Goal: Task Accomplishment & Management: Manage account settings

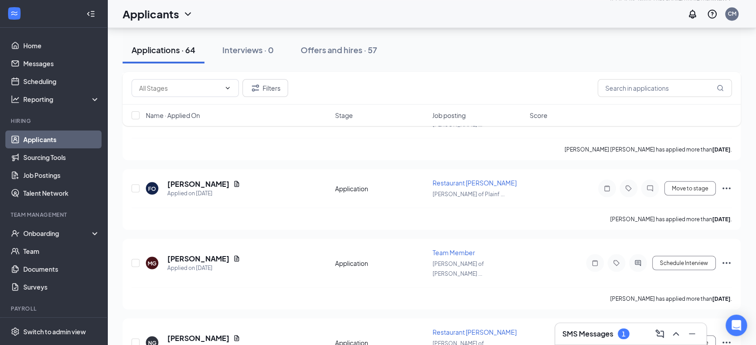
scroll to position [1738, 0]
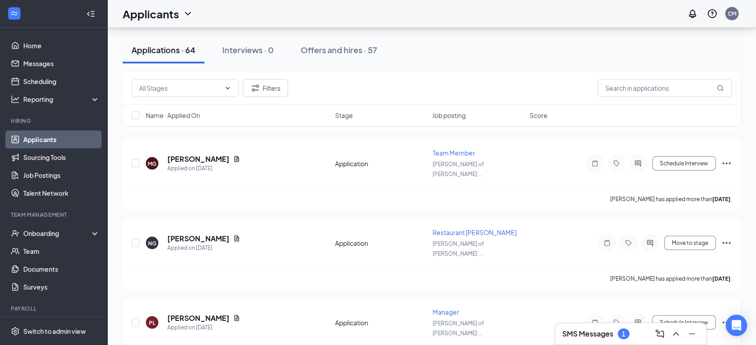
click at [728, 317] on icon "Ellipses" at bounding box center [726, 322] width 11 height 11
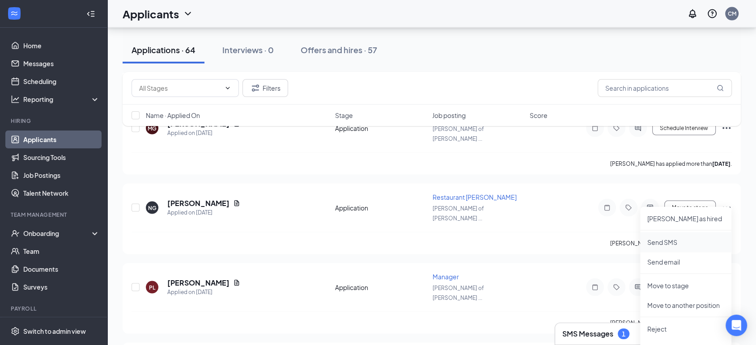
scroll to position [1788, 0]
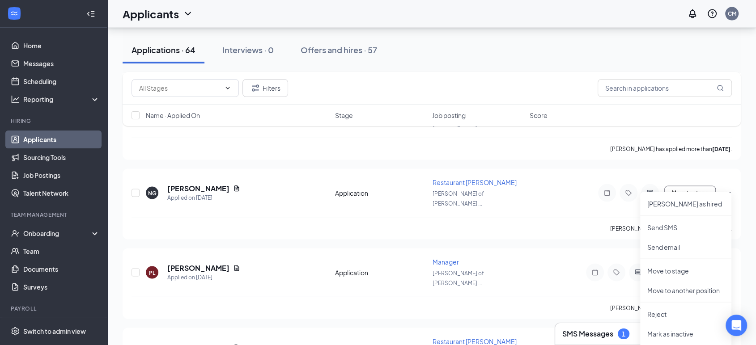
click at [662, 303] on ul "[PERSON_NAME] as hired Send SMS Send email Move to stage Move to another positi…" at bounding box center [685, 300] width 91 height 217
click at [662, 314] on p "Reject" at bounding box center [685, 314] width 77 height 9
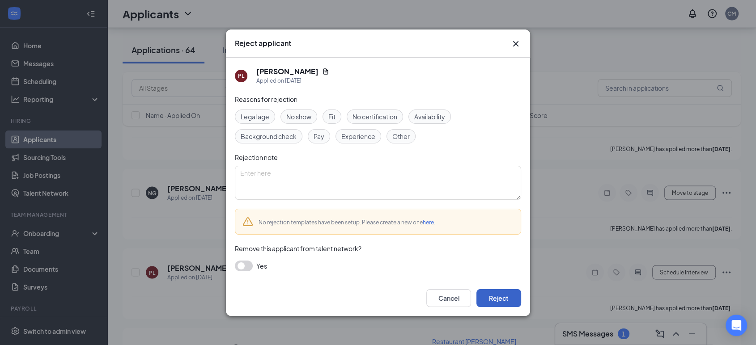
click at [503, 296] on button "Reject" at bounding box center [498, 298] width 45 height 18
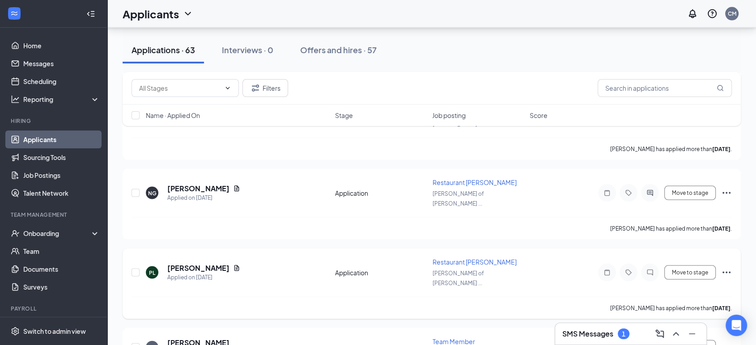
click at [722, 267] on icon "Ellipses" at bounding box center [726, 272] width 11 height 11
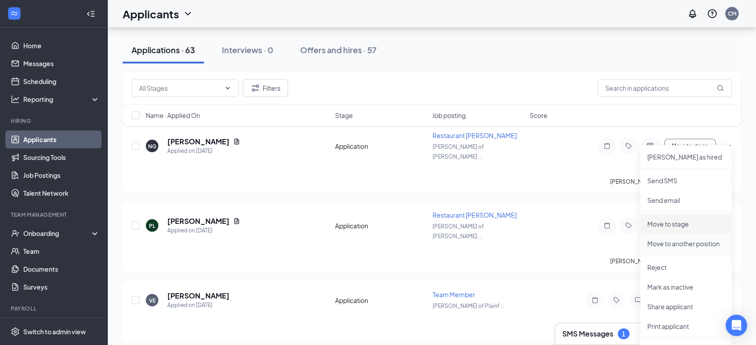
scroll to position [1838, 0]
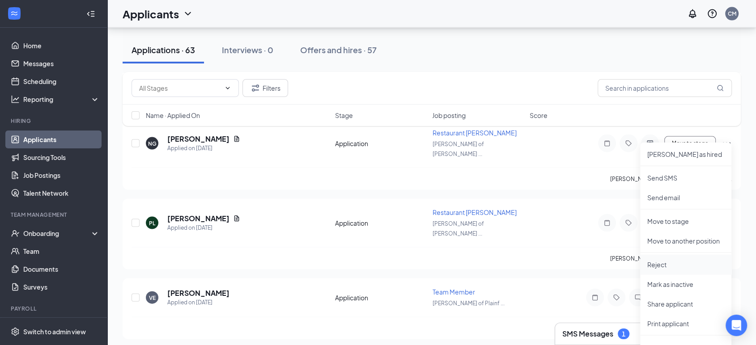
click at [690, 267] on p "Reject" at bounding box center [685, 264] width 77 height 9
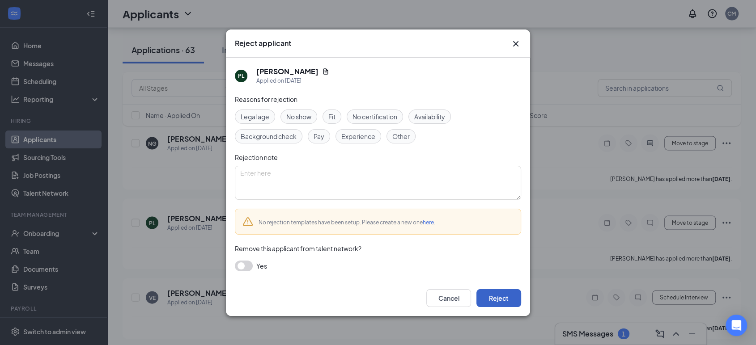
click at [498, 301] on button "Reject" at bounding box center [498, 298] width 45 height 18
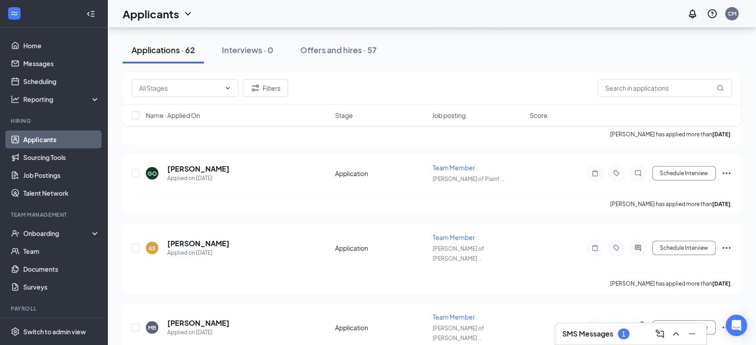
scroll to position [2335, 0]
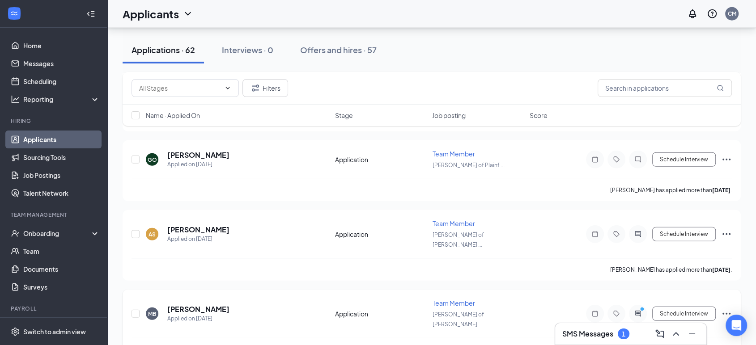
click at [731, 308] on icon "Ellipses" at bounding box center [726, 313] width 11 height 11
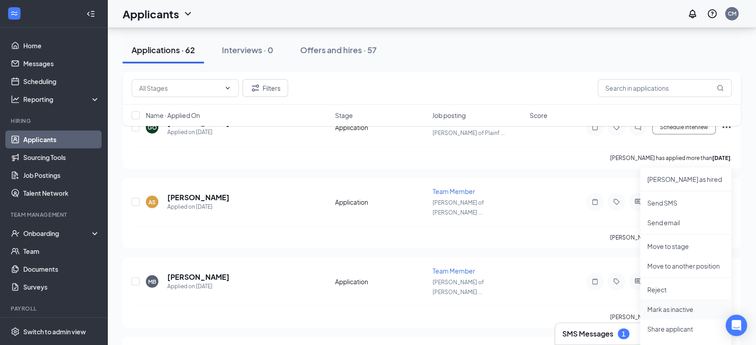
scroll to position [2384, 0]
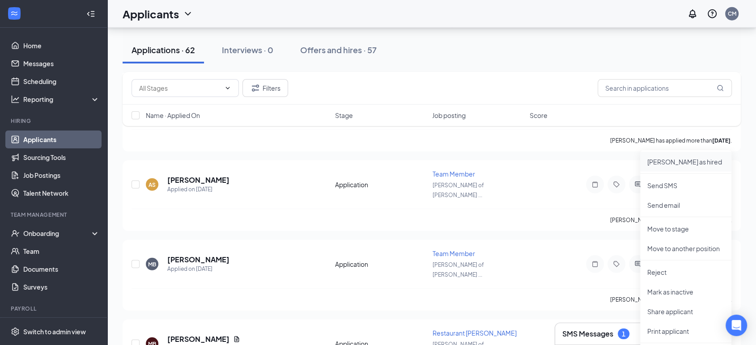
click at [669, 162] on p "[PERSON_NAME] as hired" at bounding box center [685, 161] width 77 height 9
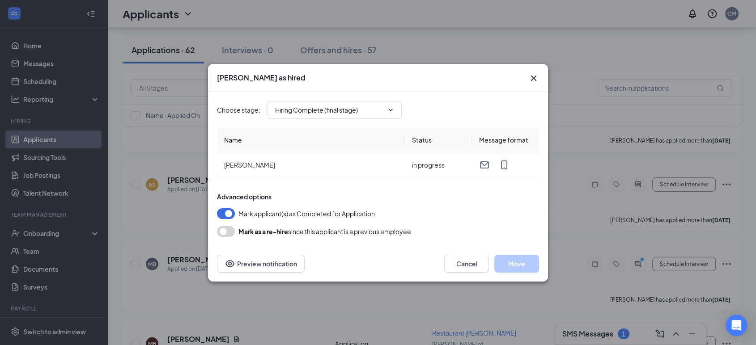
type input "Hiring Complete (final stage)"
click at [509, 263] on button "Move" at bounding box center [516, 264] width 45 height 18
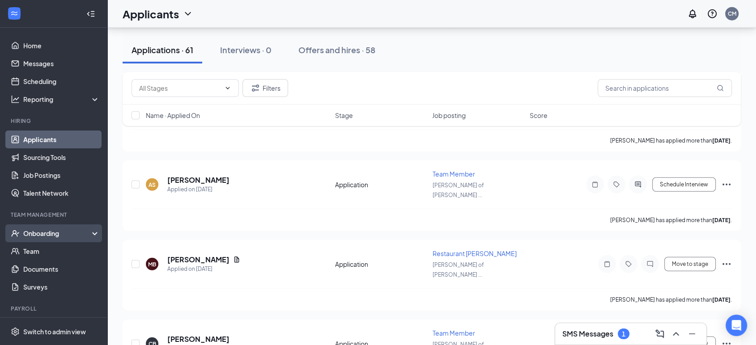
click at [27, 230] on div "Onboarding" at bounding box center [57, 233] width 69 height 9
click at [34, 257] on link "Overview" at bounding box center [61, 251] width 76 height 18
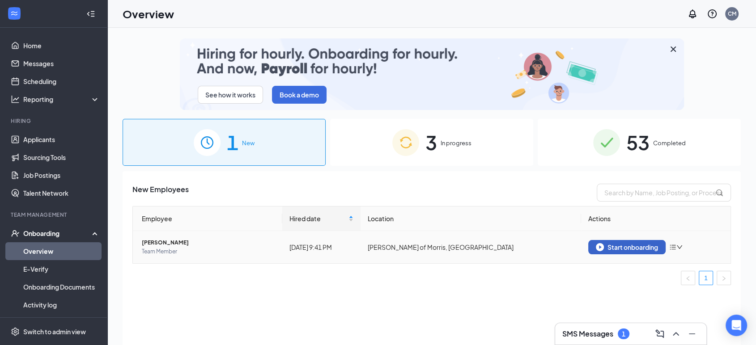
click at [615, 245] on div "Start onboarding" at bounding box center [627, 247] width 62 height 8
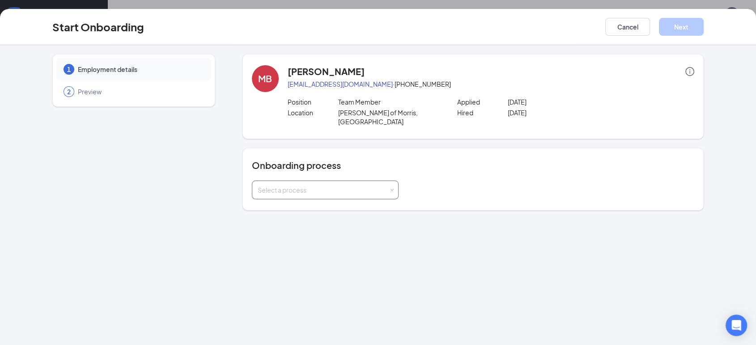
click at [375, 185] on div "Select a process" at bounding box center [325, 190] width 135 height 18
click at [367, 202] on li "New Team Member Onboarding" at bounding box center [324, 200] width 147 height 16
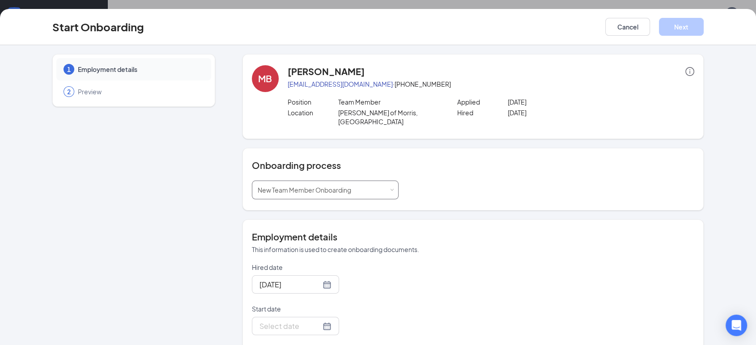
scroll to position [99, 0]
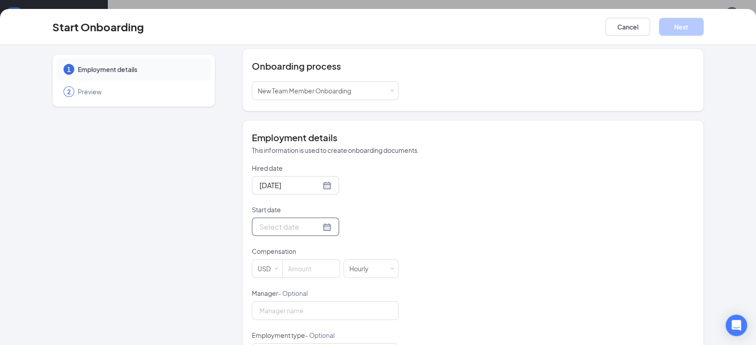
click at [313, 221] on div at bounding box center [295, 226] width 72 height 11
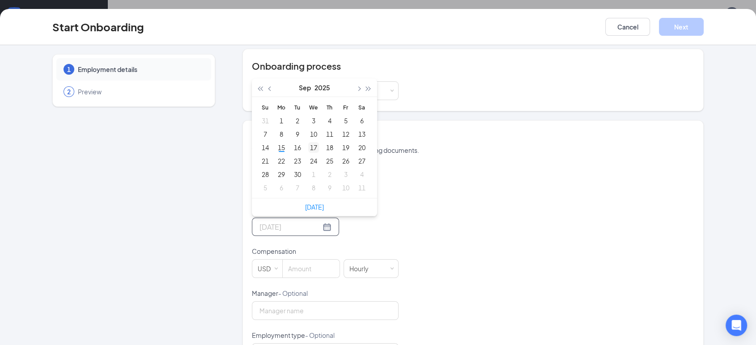
type input "[DATE]"
click at [309, 142] on div "17" at bounding box center [313, 147] width 11 height 11
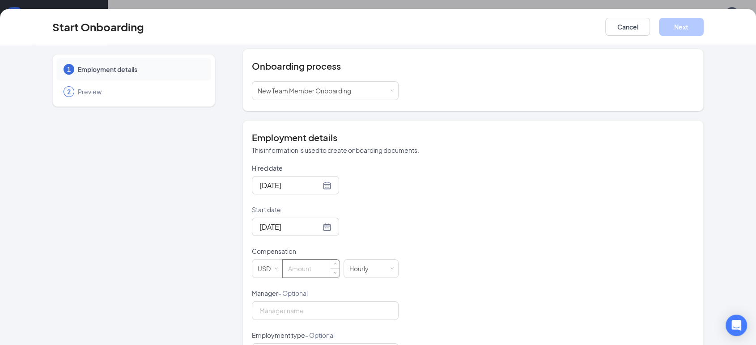
click at [304, 261] on input at bounding box center [311, 269] width 57 height 18
type input "1"
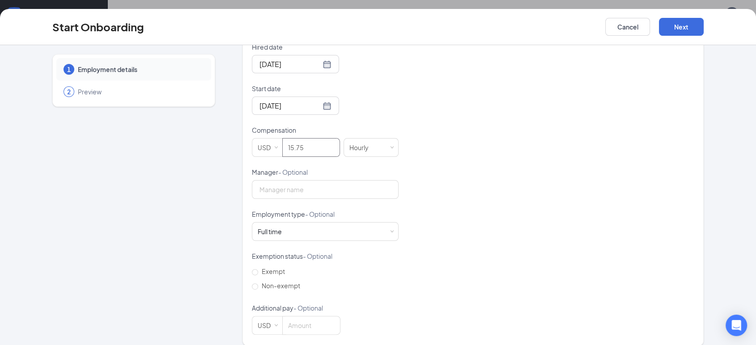
type input "15.75"
click at [332, 232] on form "Hired date [DATE] Start date [DATE] [DATE] Su Mo Tu We Th Fr Sa 31 1 2 3 4 5 6 …" at bounding box center [325, 188] width 147 height 292
click at [285, 223] on div "Full time Works 30+ hours per week and is reasonably expected to work" at bounding box center [325, 232] width 135 height 18
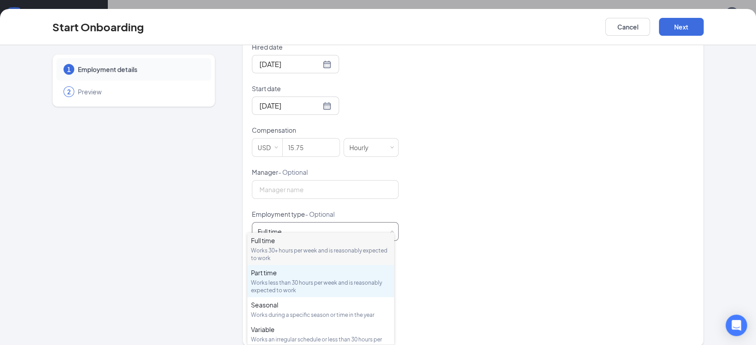
click at [280, 278] on div "Part time Works less than 30 hours per week and is reasonably expected to work" at bounding box center [320, 281] width 139 height 26
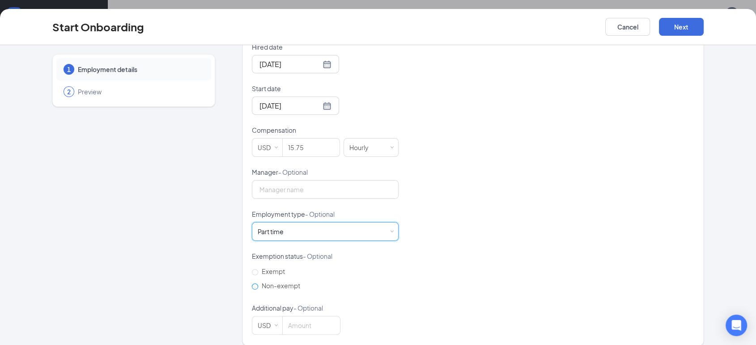
click at [254, 283] on input "Non-exempt" at bounding box center [255, 286] width 6 height 6
radio input "true"
click at [684, 22] on button "Next" at bounding box center [681, 27] width 45 height 18
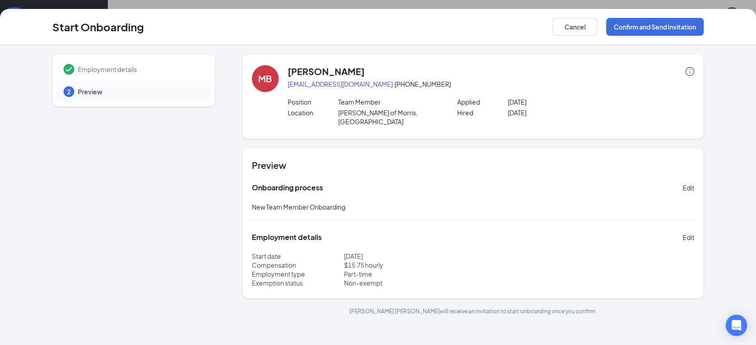
scroll to position [0, 0]
click at [648, 28] on button "Confirm and Send Invitation" at bounding box center [654, 27] width 97 height 18
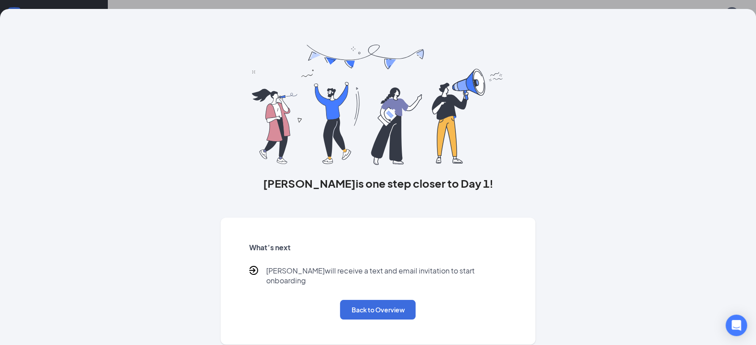
click at [359, 314] on div "What’s next [PERSON_NAME] will receive a text and email invitation to start onb…" at bounding box center [377, 281] width 279 height 98
click at [360, 300] on button "Back to Overview" at bounding box center [378, 310] width 76 height 20
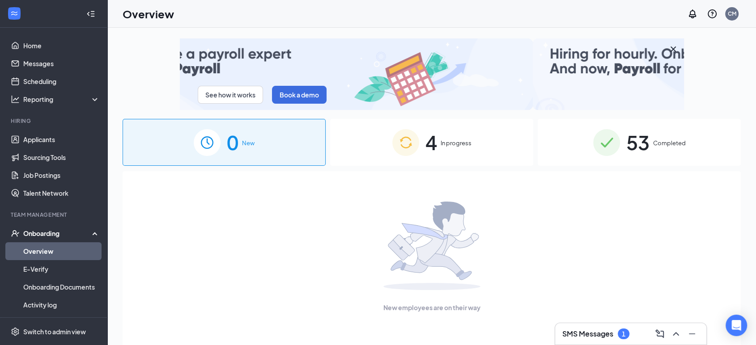
click at [458, 163] on div "4 In progress" at bounding box center [431, 142] width 203 height 47
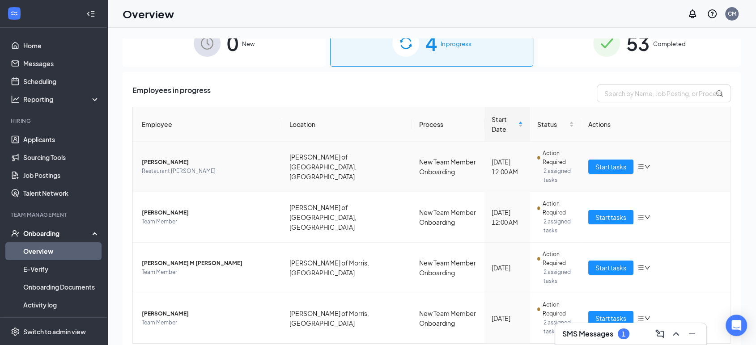
scroll to position [118, 0]
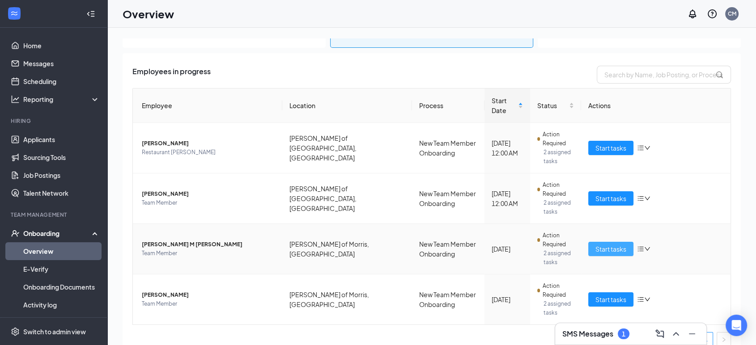
click at [598, 245] on button "Start tasks" at bounding box center [610, 249] width 45 height 14
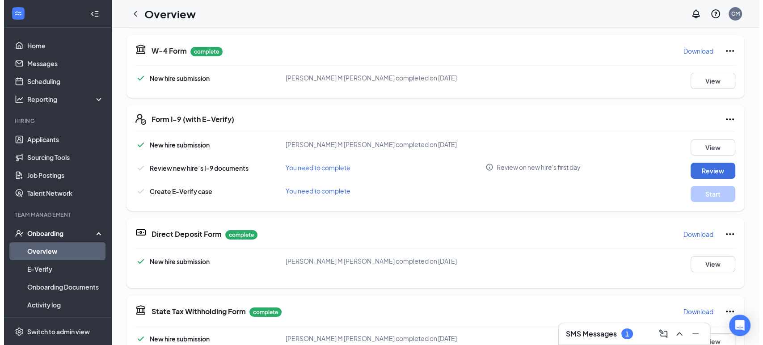
scroll to position [292, 0]
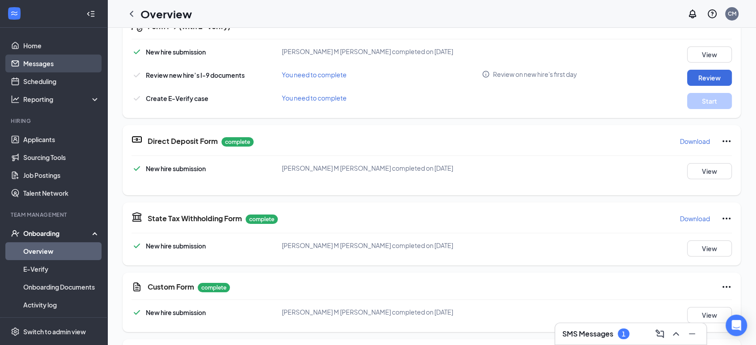
click at [39, 64] on link "Messages" at bounding box center [61, 64] width 76 height 18
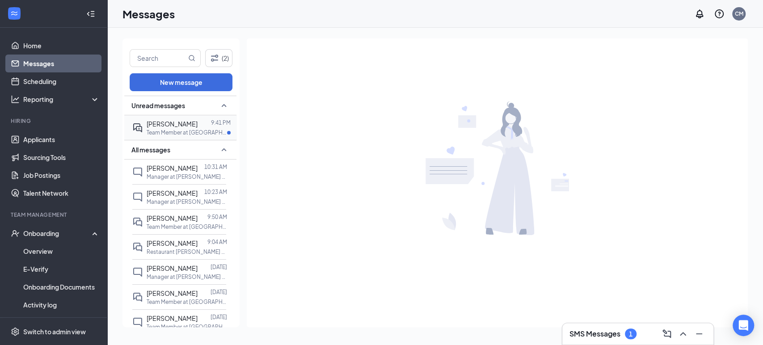
click at [193, 120] on span "[PERSON_NAME]" at bounding box center [172, 124] width 51 height 8
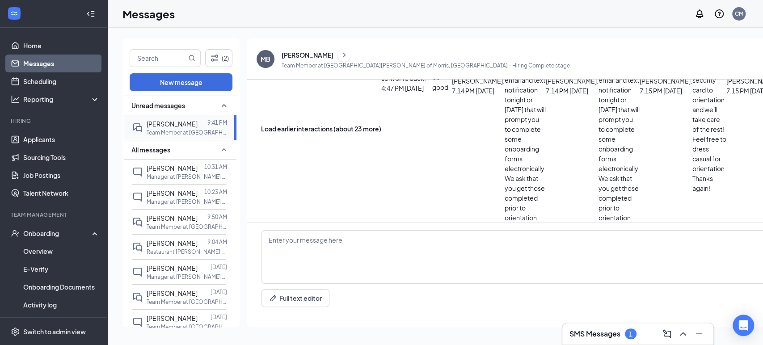
scroll to position [313, 0]
click at [186, 256] on div "[PERSON_NAME] 9:04 AM Restaurant [PERSON_NAME] at [GEOGRAPHIC_DATA][PERSON_NAME…" at bounding box center [179, 246] width 94 height 25
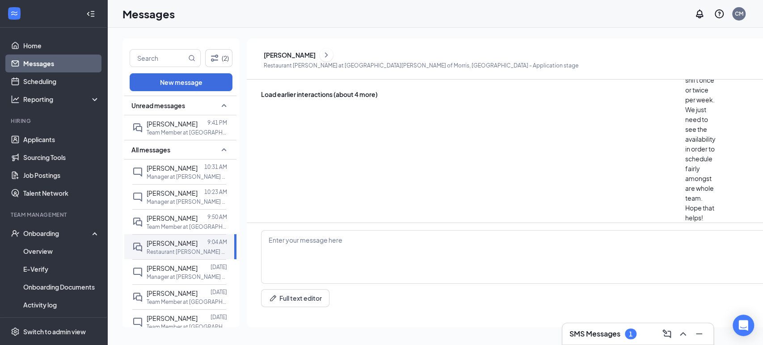
scroll to position [404, 0]
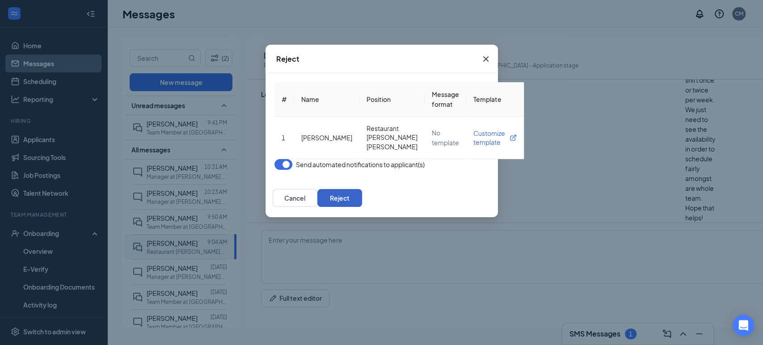
click at [362, 207] on button "Reject" at bounding box center [339, 198] width 45 height 18
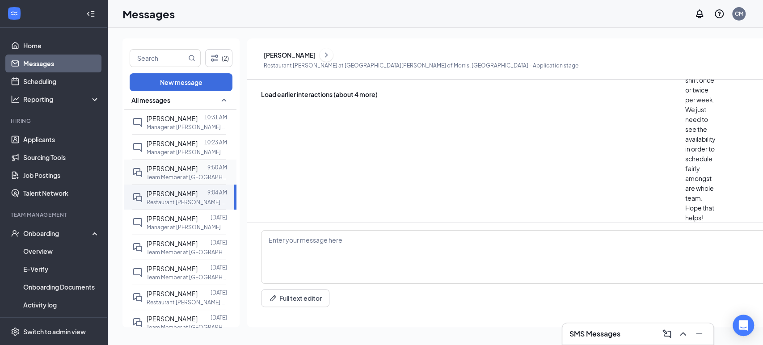
scroll to position [99, 0]
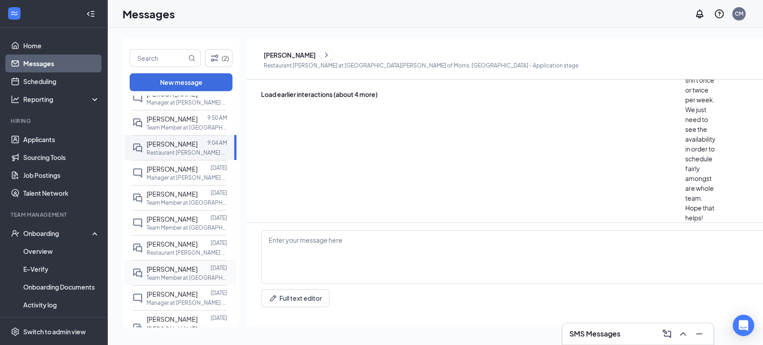
click at [161, 282] on div "[PERSON_NAME] [DATE] Team Member at [GEOGRAPHIC_DATA][PERSON_NAME] of Morris, […" at bounding box center [179, 272] width 94 height 25
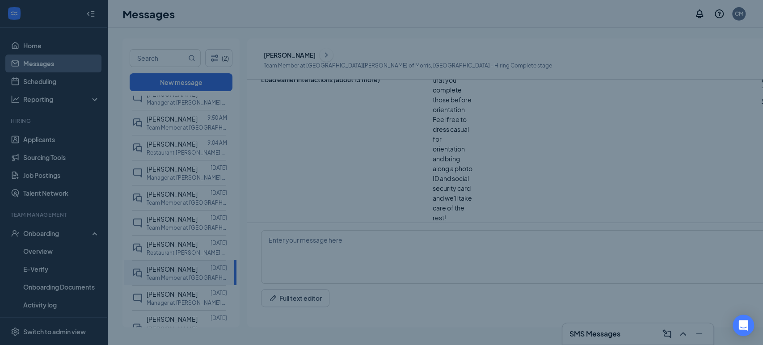
scroll to position [352, 0]
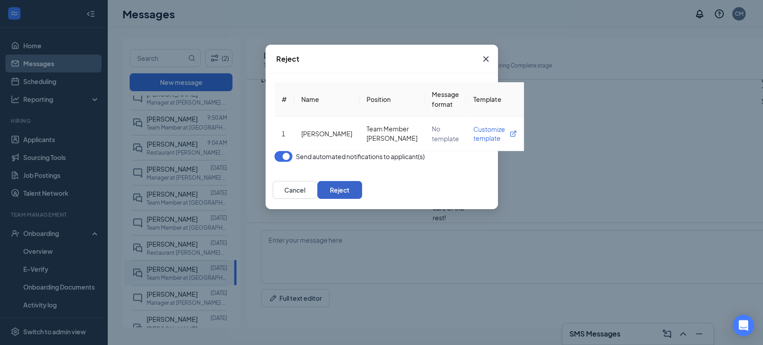
click at [362, 199] on button "Reject" at bounding box center [339, 190] width 45 height 18
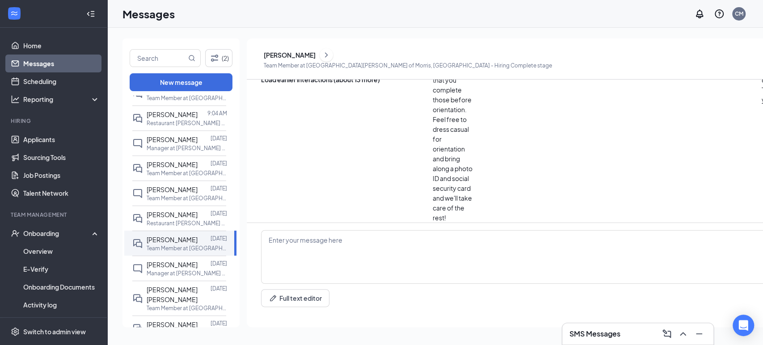
scroll to position [145, 0]
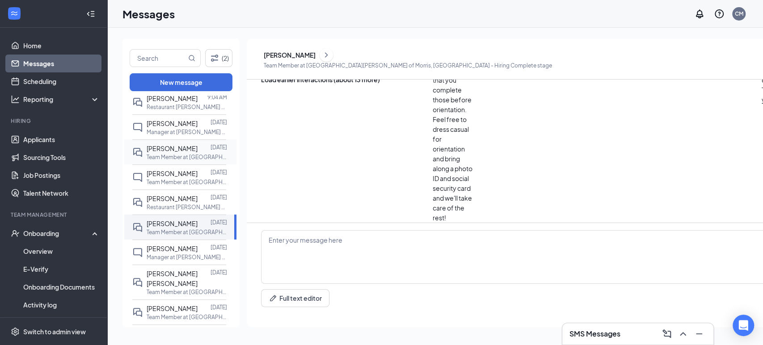
click at [186, 149] on span "[PERSON_NAME]" at bounding box center [172, 148] width 51 height 8
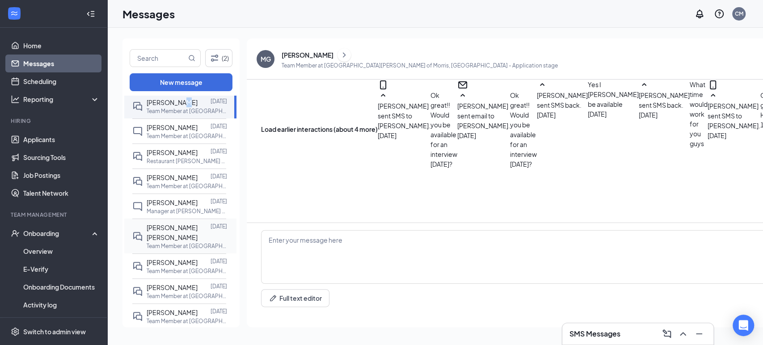
scroll to position [194, 0]
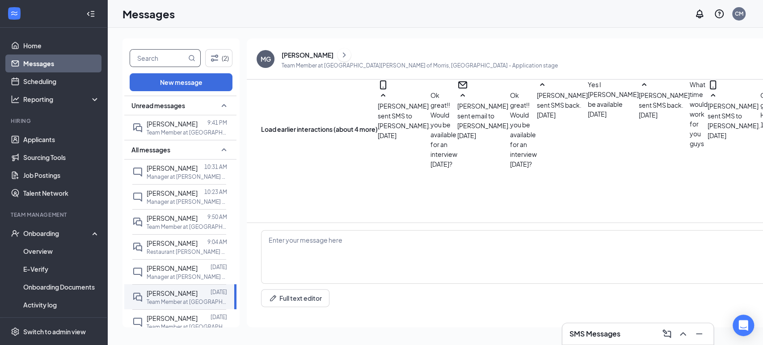
click at [178, 60] on input "text" at bounding box center [158, 58] width 56 height 17
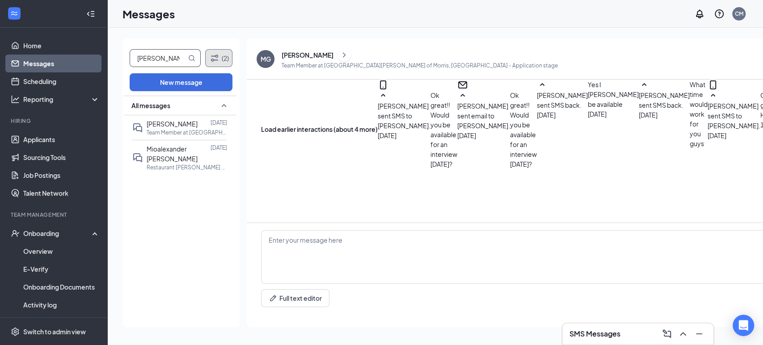
click at [218, 61] on icon "Filter" at bounding box center [214, 58] width 11 height 11
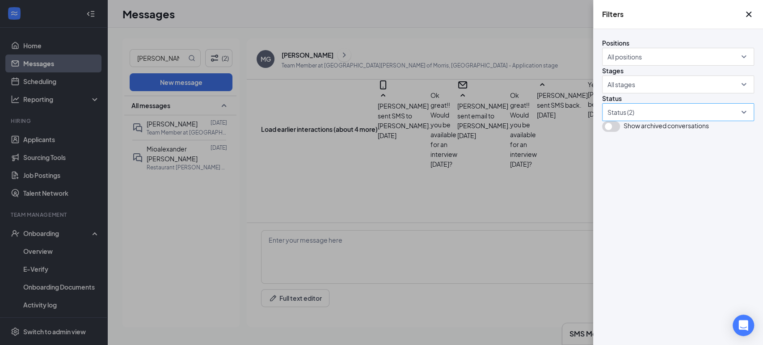
click at [669, 119] on div at bounding box center [673, 112] width 139 height 14
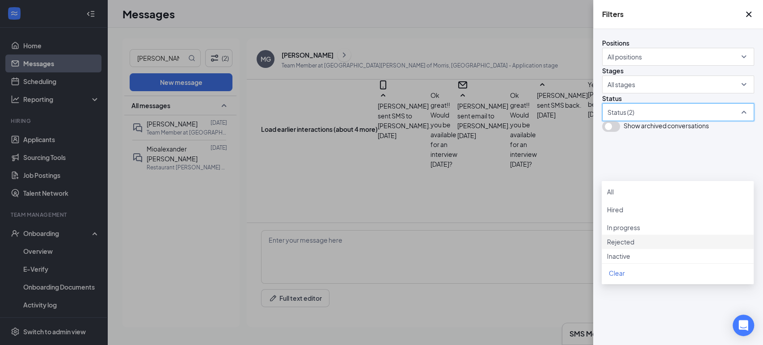
click at [634, 246] on span "Rejected" at bounding box center [620, 242] width 27 height 8
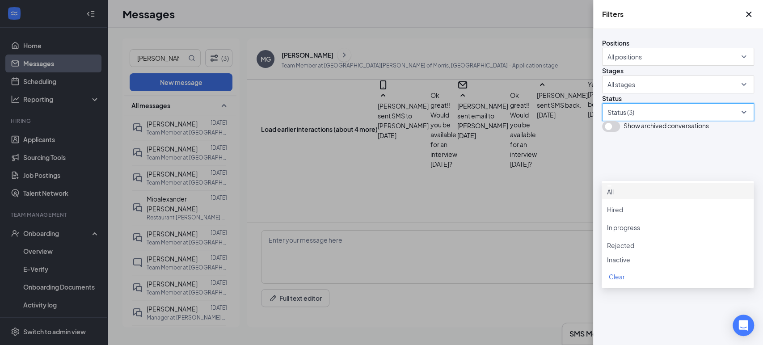
click at [190, 161] on div "Filters Positions All positions Stages All stages Status Status (3) Show archiv…" at bounding box center [381, 172] width 763 height 345
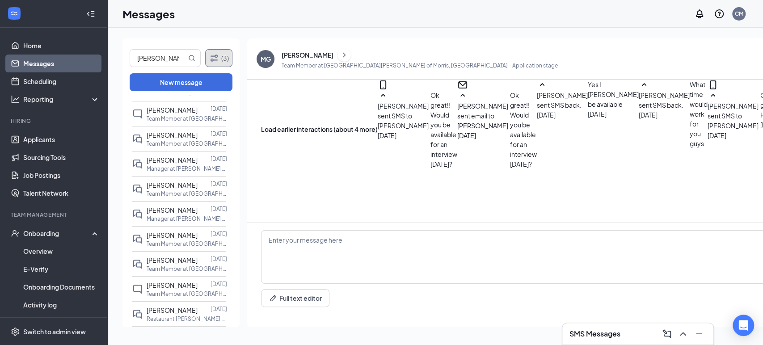
scroll to position [188, 0]
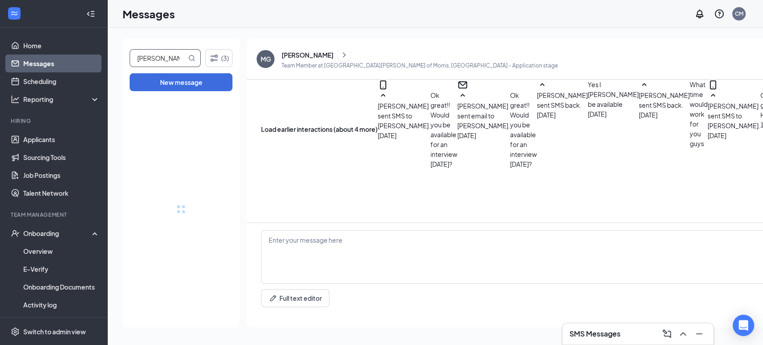
click at [153, 55] on input "[PERSON_NAME]" at bounding box center [158, 58] width 56 height 17
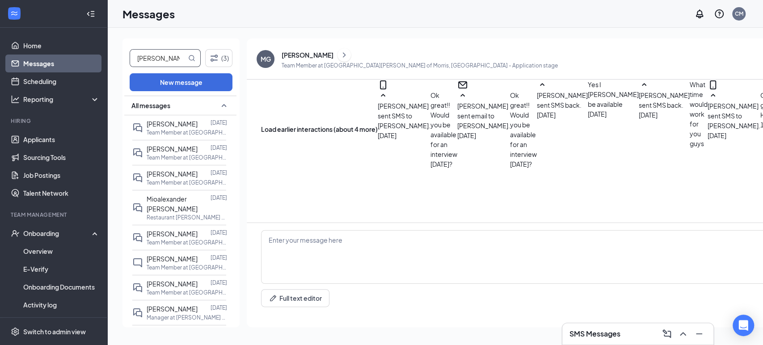
type input "[PERSON_NAME]"
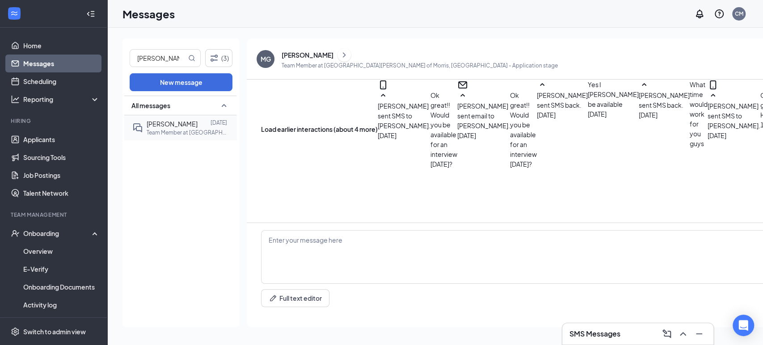
click at [153, 125] on span "[PERSON_NAME]" at bounding box center [172, 124] width 51 height 8
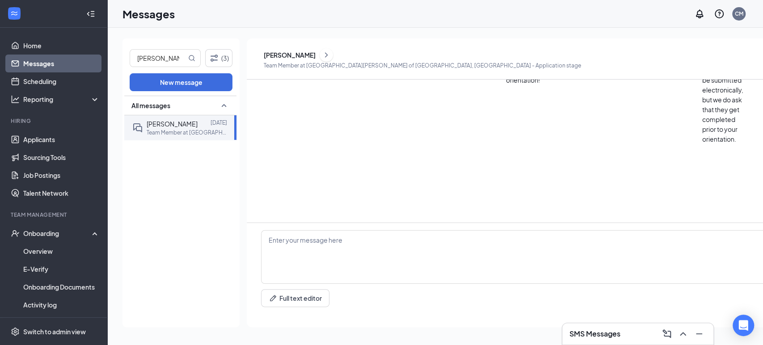
scroll to position [451, 0]
